Goal: Information Seeking & Learning: Learn about a topic

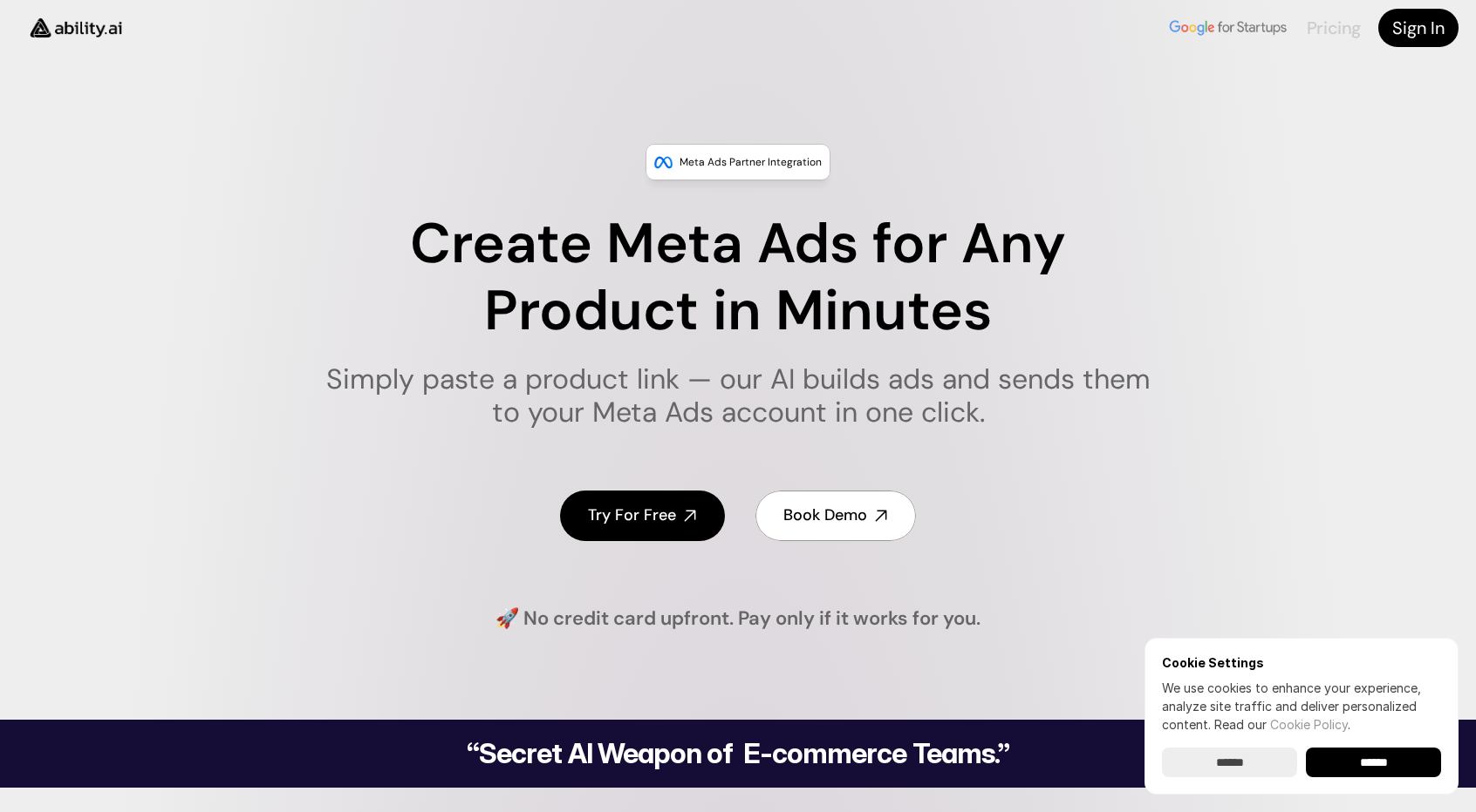
click at [1333, 27] on link "Pricing" at bounding box center [1334, 28] width 55 height 23
click at [1325, 21] on link "Pricing" at bounding box center [1334, 28] width 55 height 23
click at [1389, 760] on input "******" at bounding box center [1373, 763] width 135 height 30
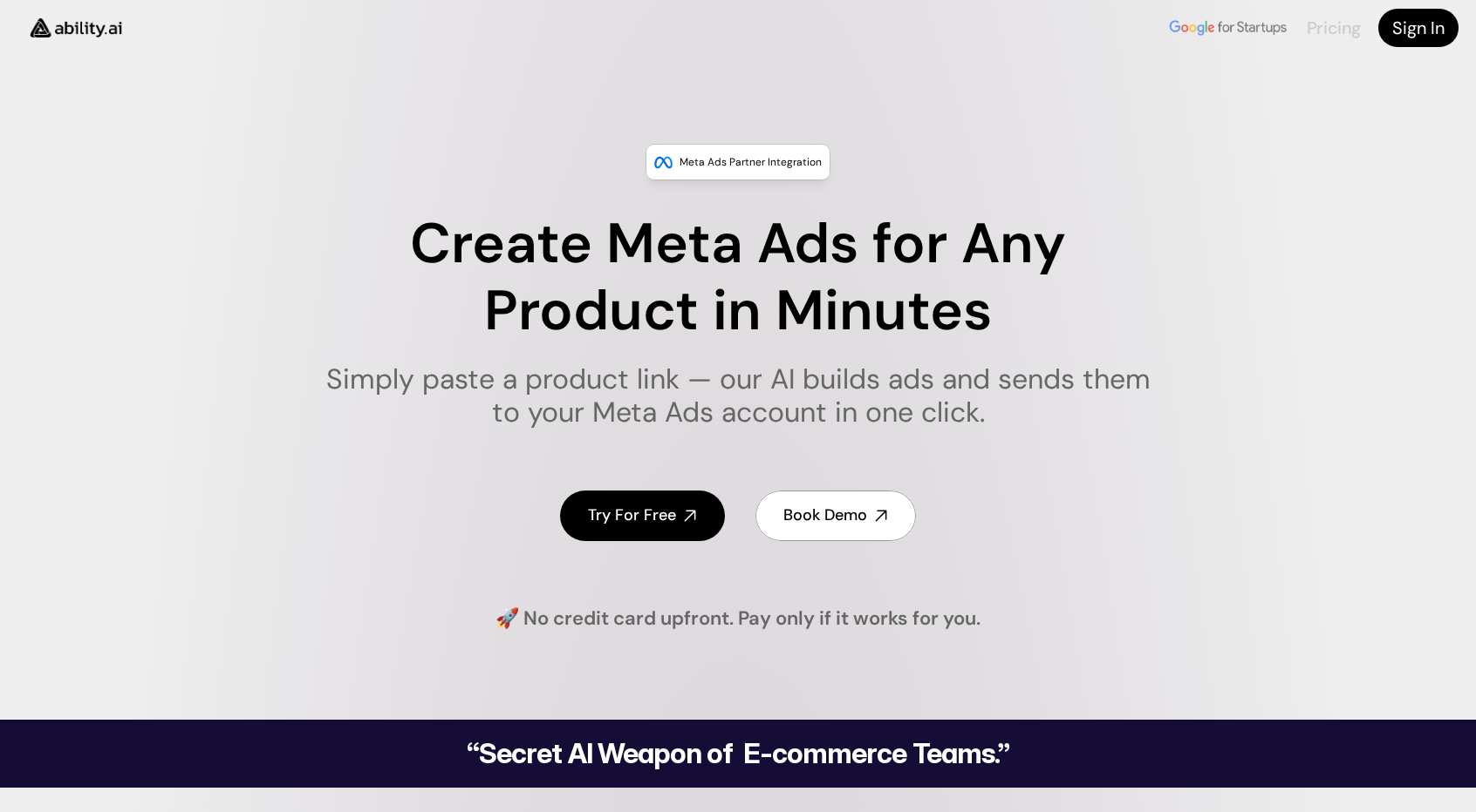
click at [1336, 28] on link "Pricing" at bounding box center [1334, 28] width 55 height 23
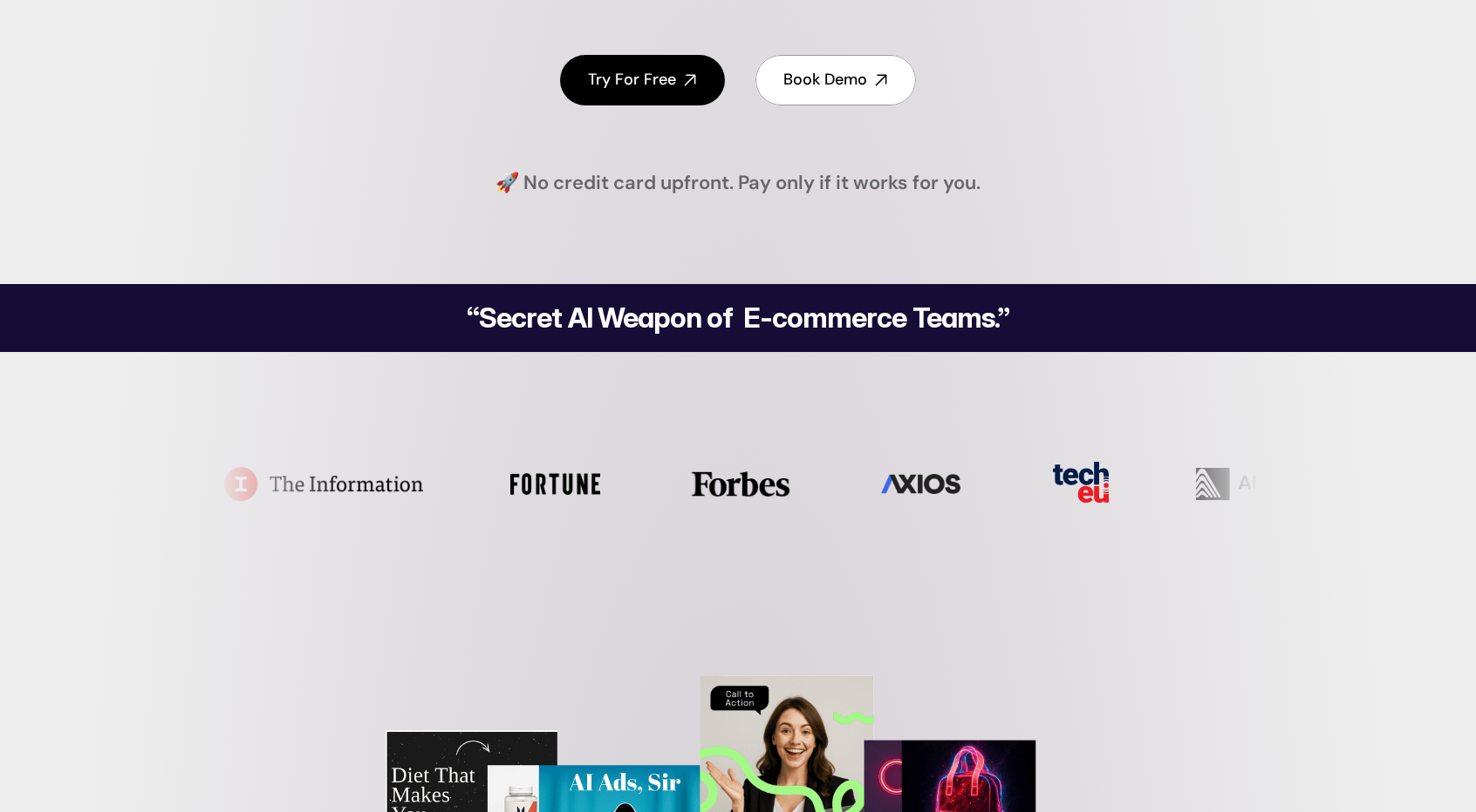
scroll to position [959, 0]
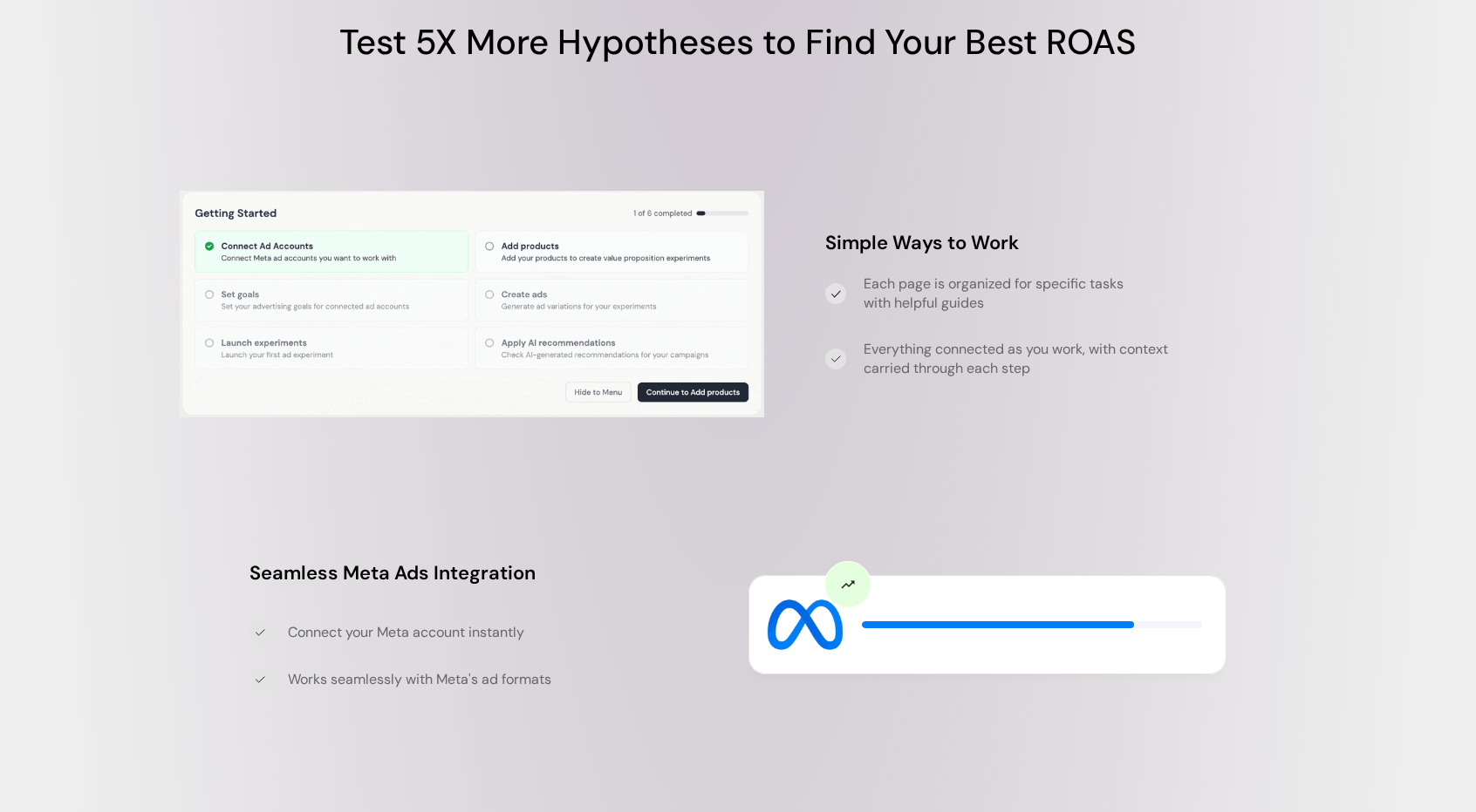
scroll to position [5024, 0]
